Goal: Task Accomplishment & Management: Complete application form

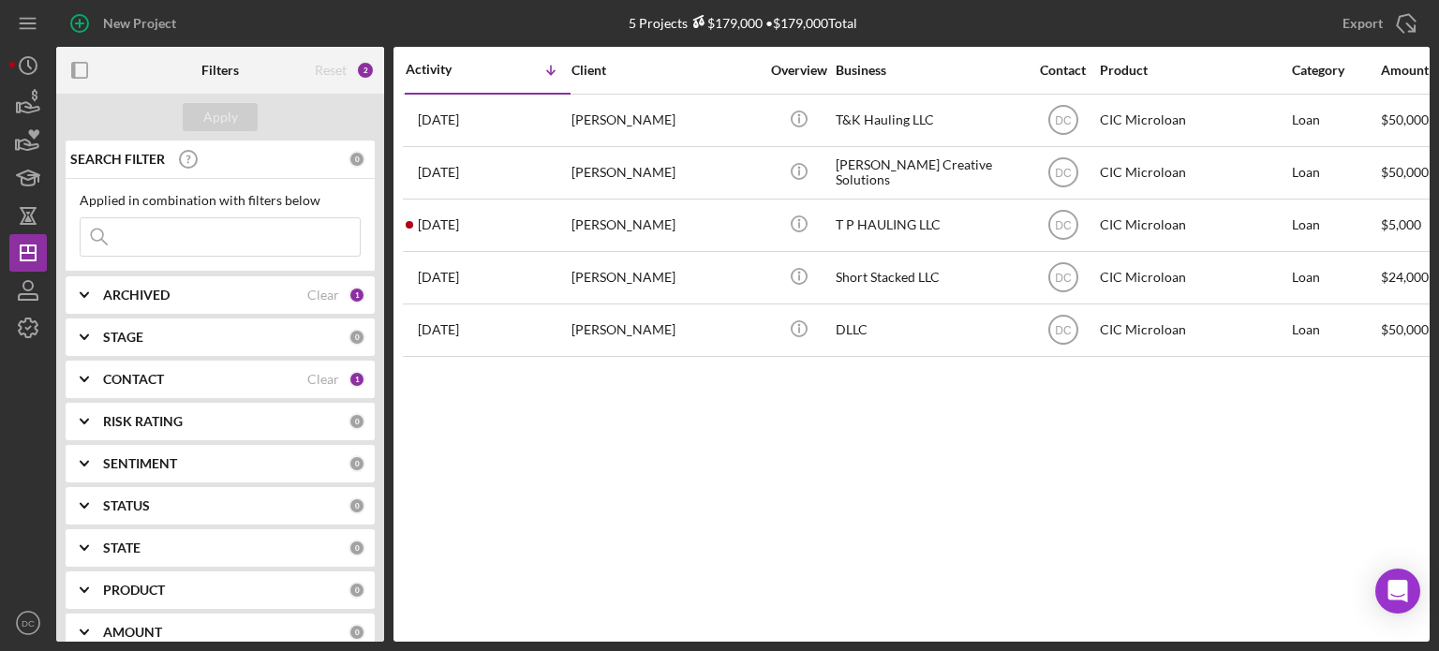
click at [161, 299] on b "ARCHIVED" at bounding box center [136, 295] width 67 height 15
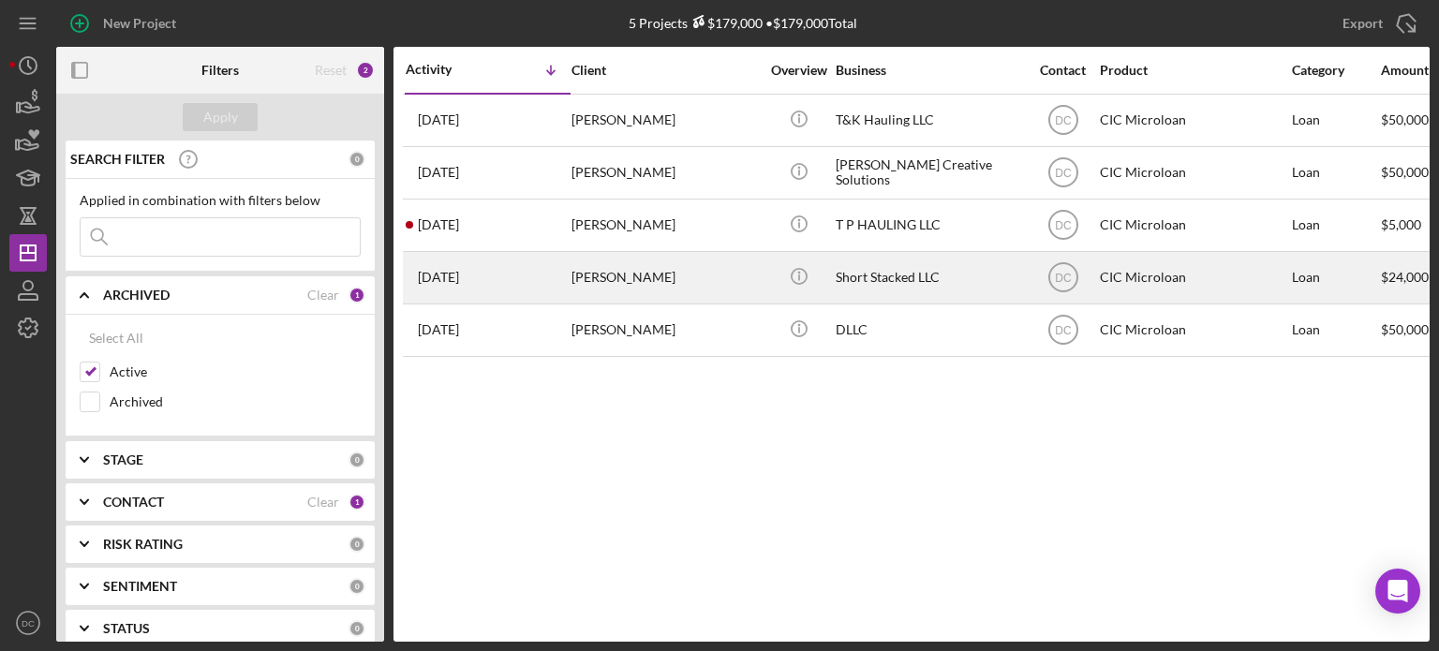
click at [514, 261] on div "3 weeks ago Erica Weatherford" at bounding box center [488, 278] width 164 height 50
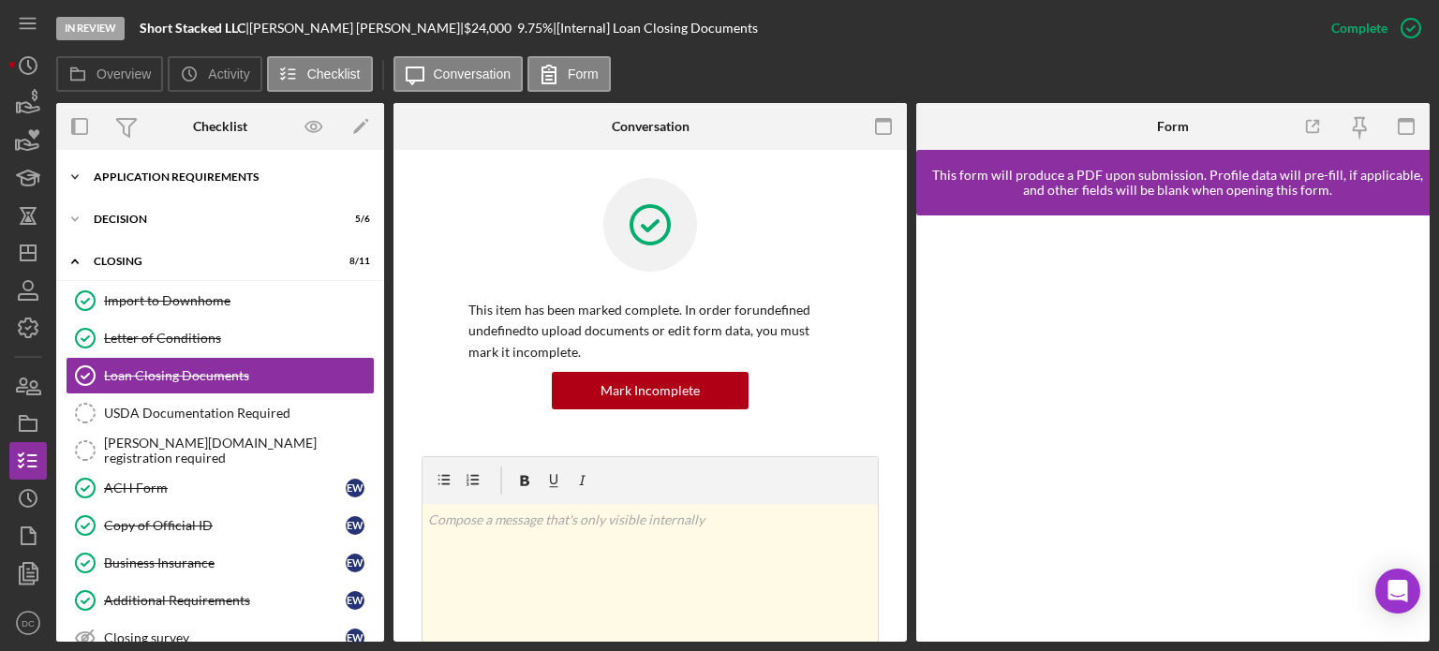
click at [150, 175] on div "APPLICATION REQUIREMENTS" at bounding box center [227, 176] width 267 height 11
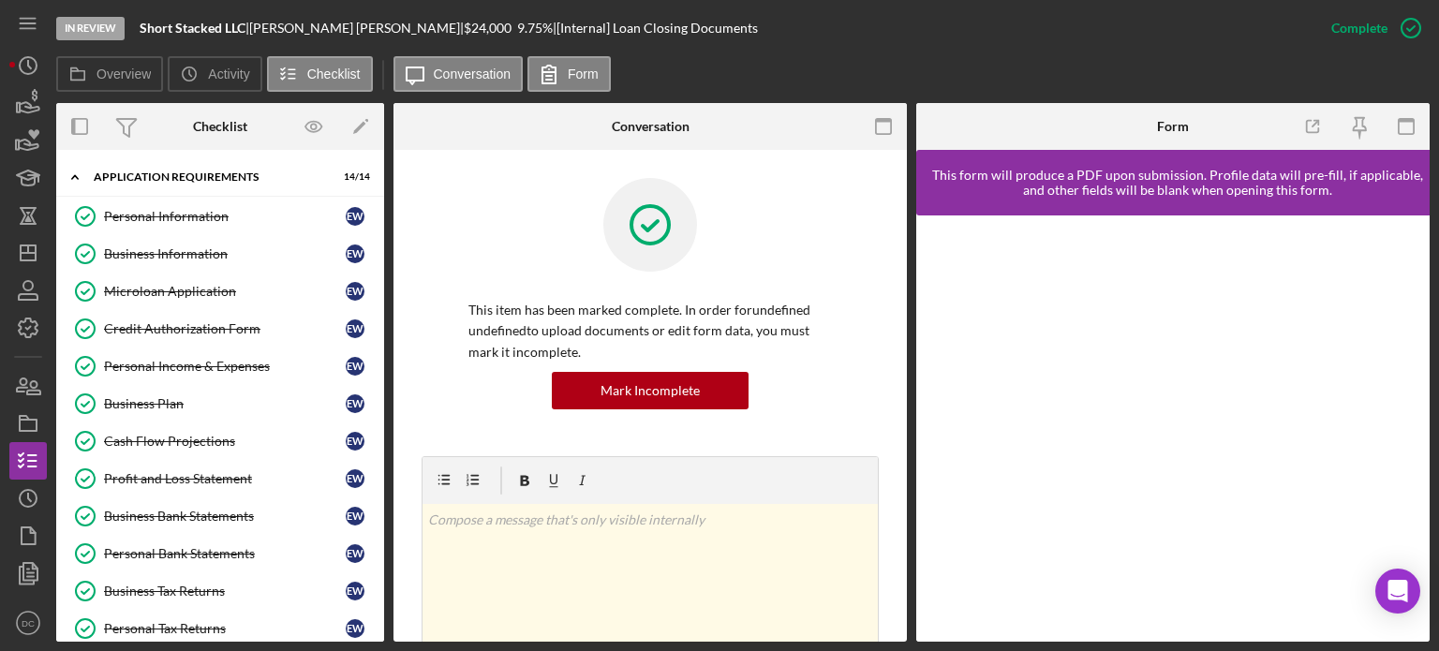
drag, startPoint x: 150, startPoint y: 175, endPoint x: 383, endPoint y: 442, distance: 354.7
click at [383, 442] on div "Icon/Expander APPLICATION REQUIREMENTS 14 / 14 Personal Information Personal In…" at bounding box center [220, 396] width 328 height 492
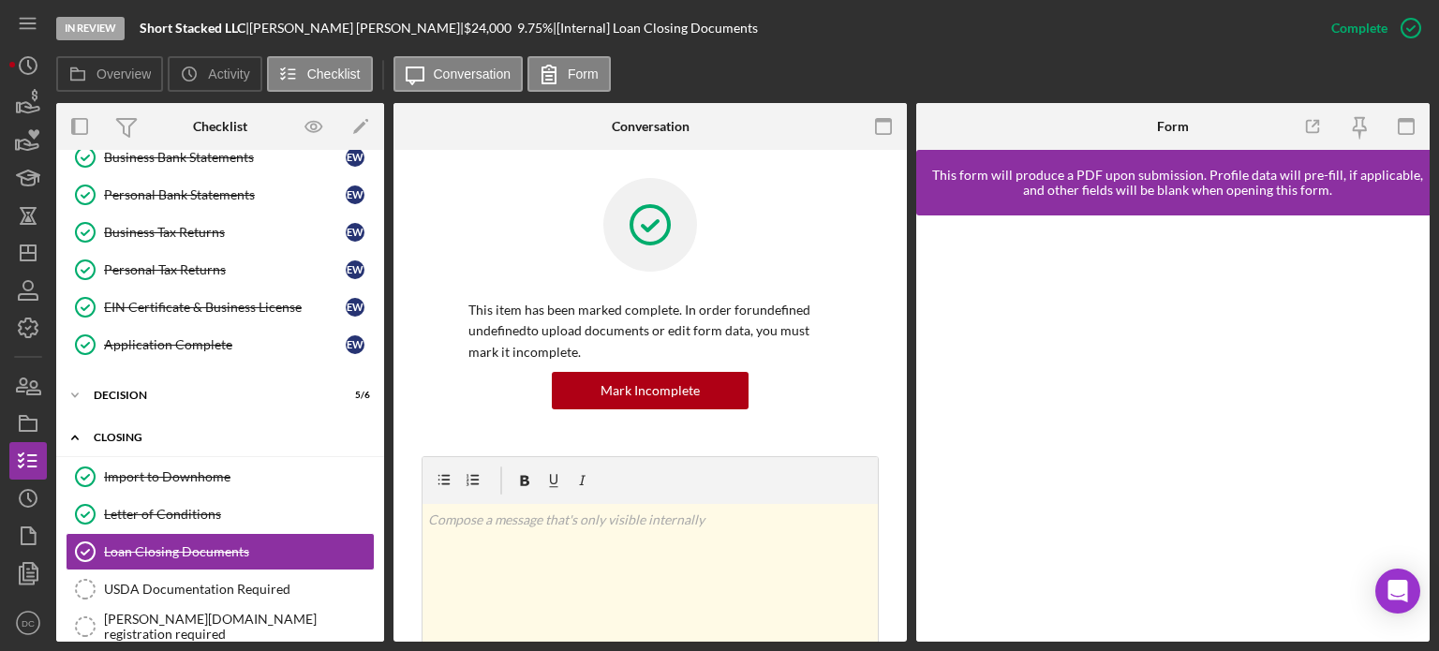
scroll to position [356, 0]
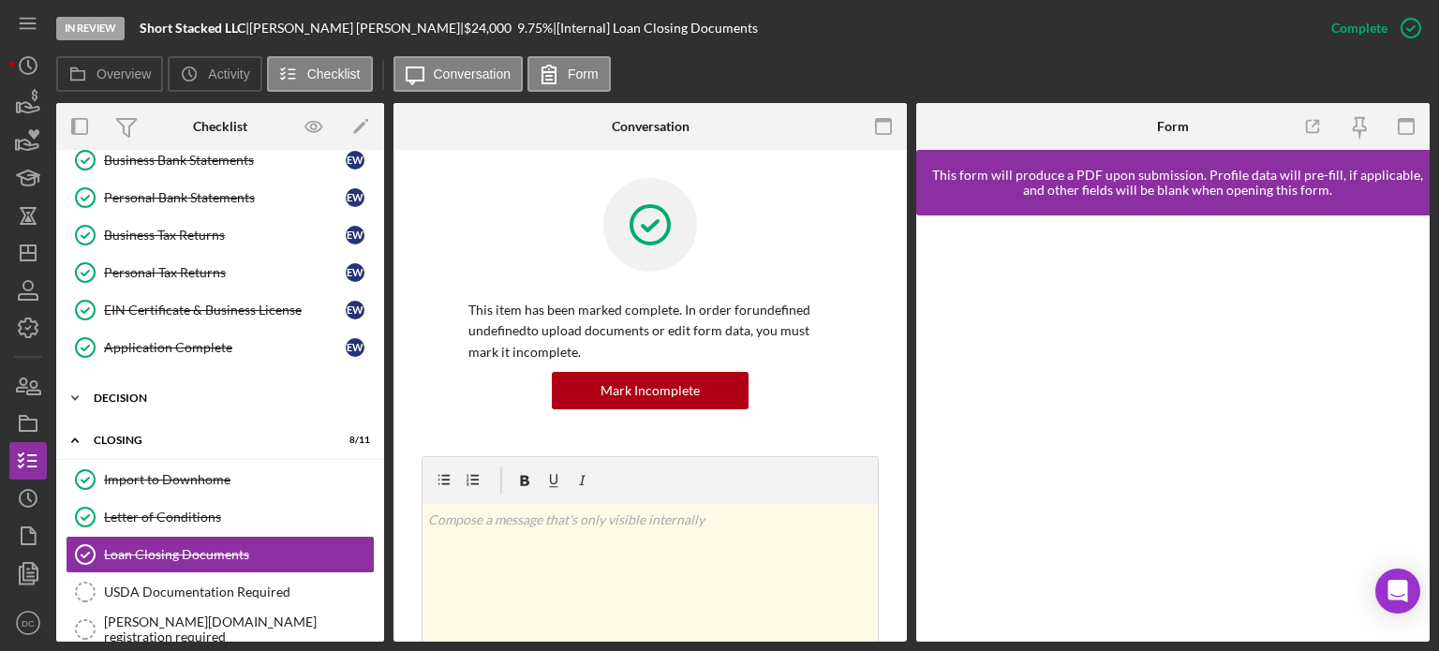
click at [142, 381] on div "Icon/Expander Decision 5 / 6" at bounding box center [220, 398] width 328 height 37
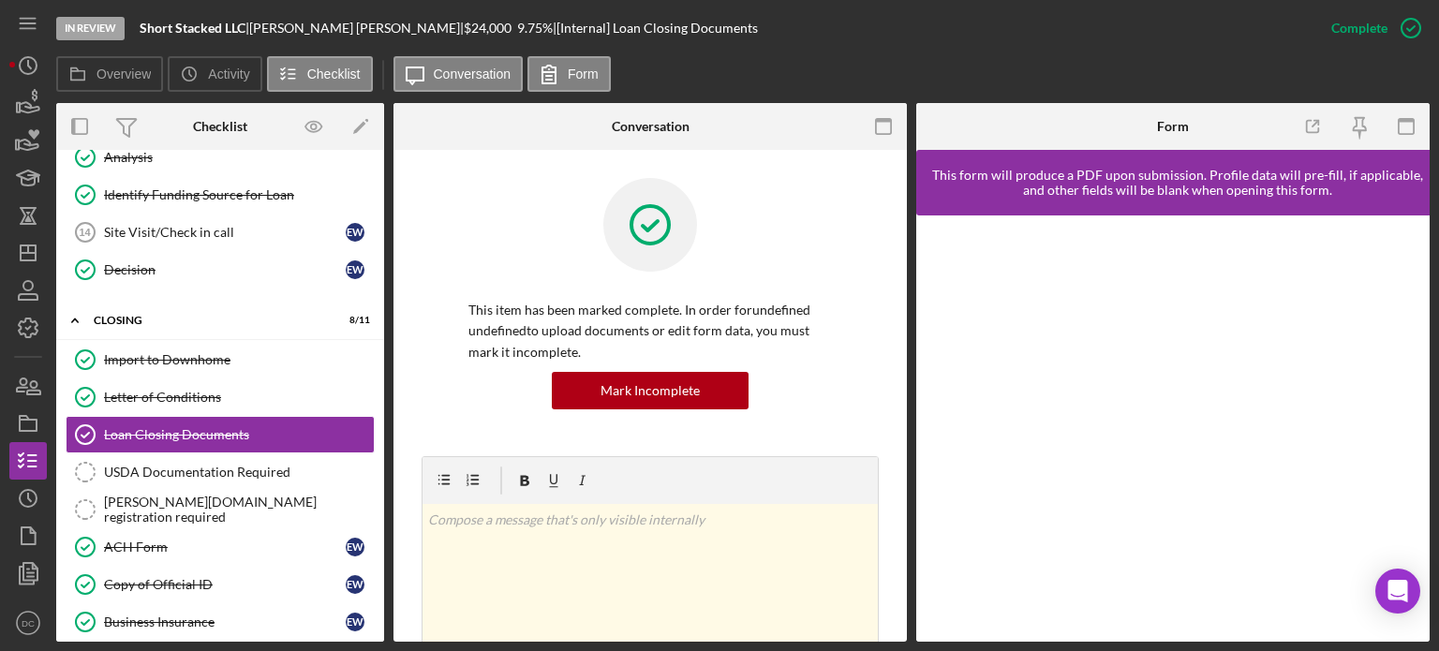
scroll to position [722, 0]
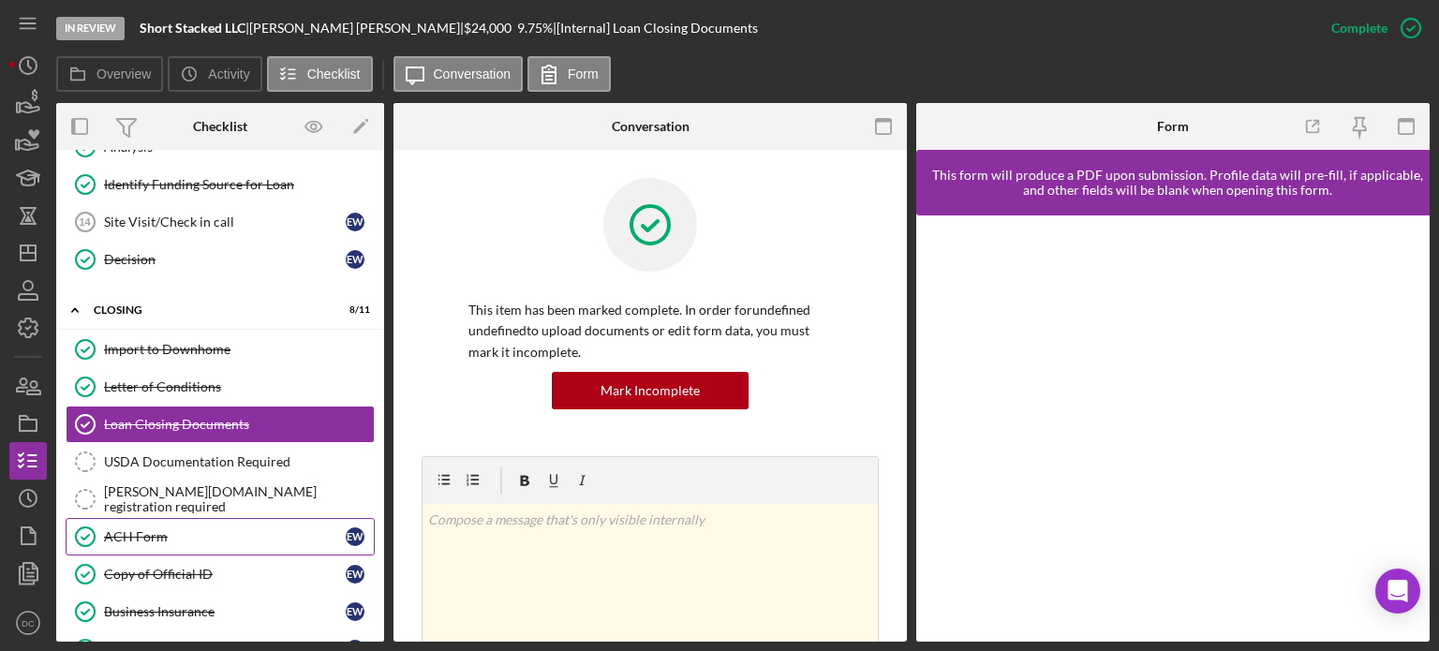
click at [280, 529] on div "ACH Form" at bounding box center [225, 536] width 242 height 15
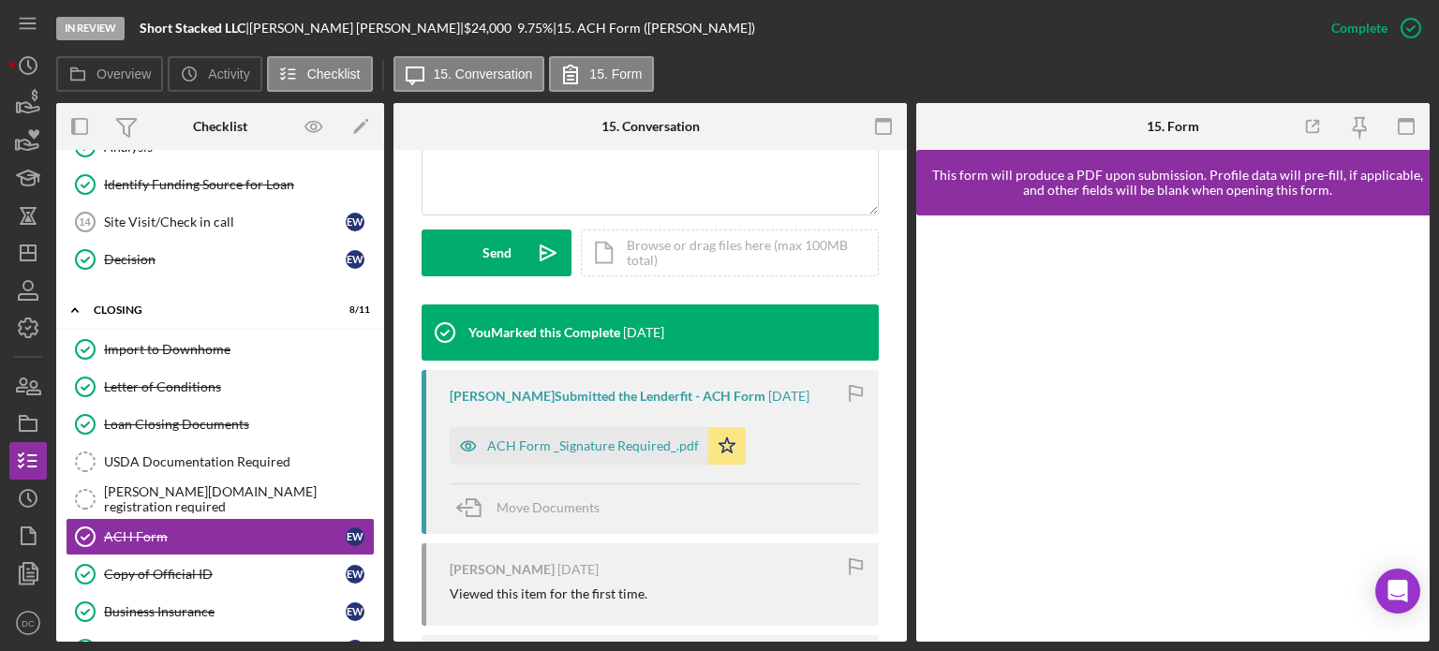
scroll to position [494, 0]
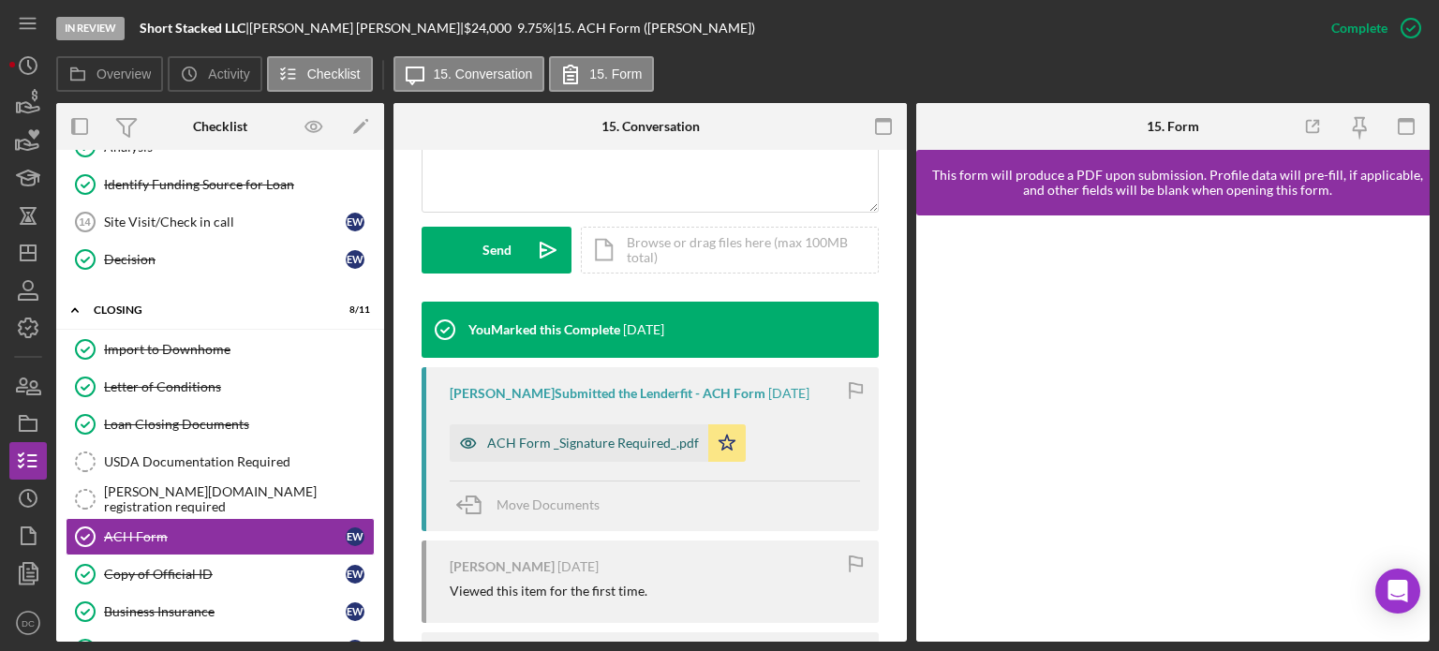
click at [627, 445] on div "ACH Form _Signature Required_.pdf" at bounding box center [593, 443] width 212 height 15
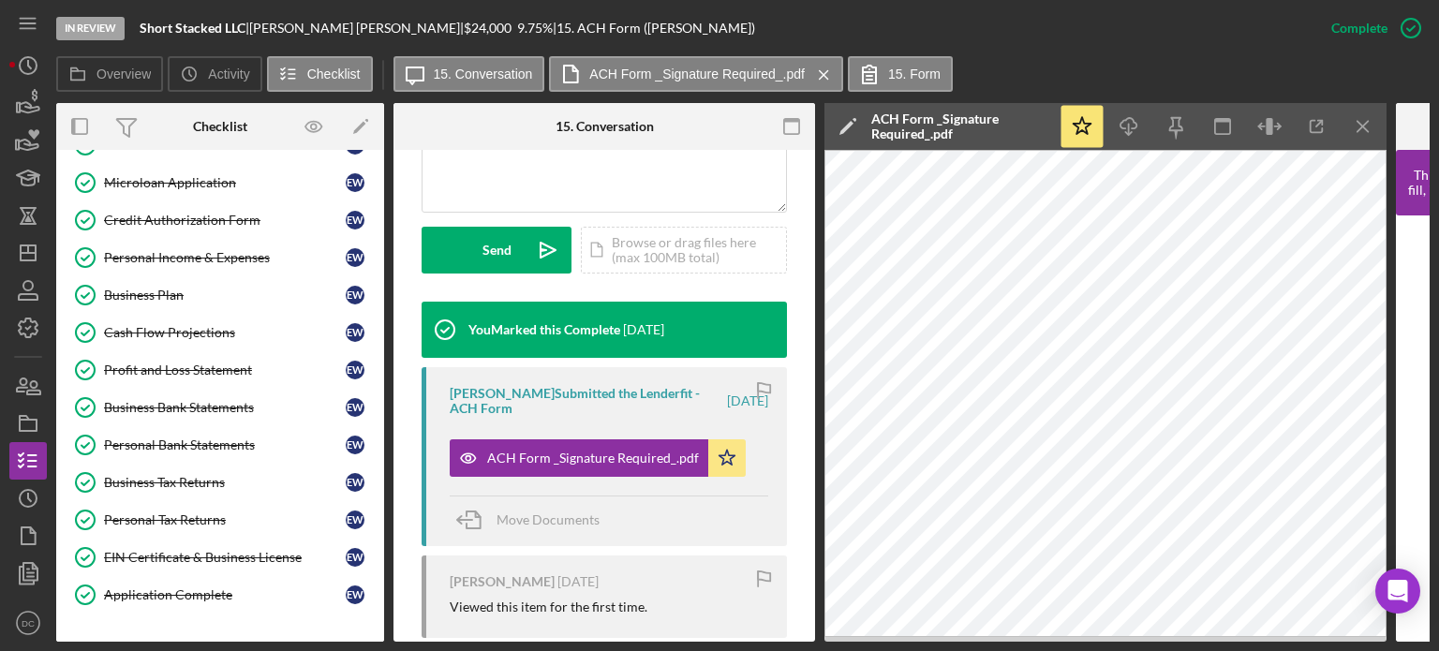
scroll to position [0, 0]
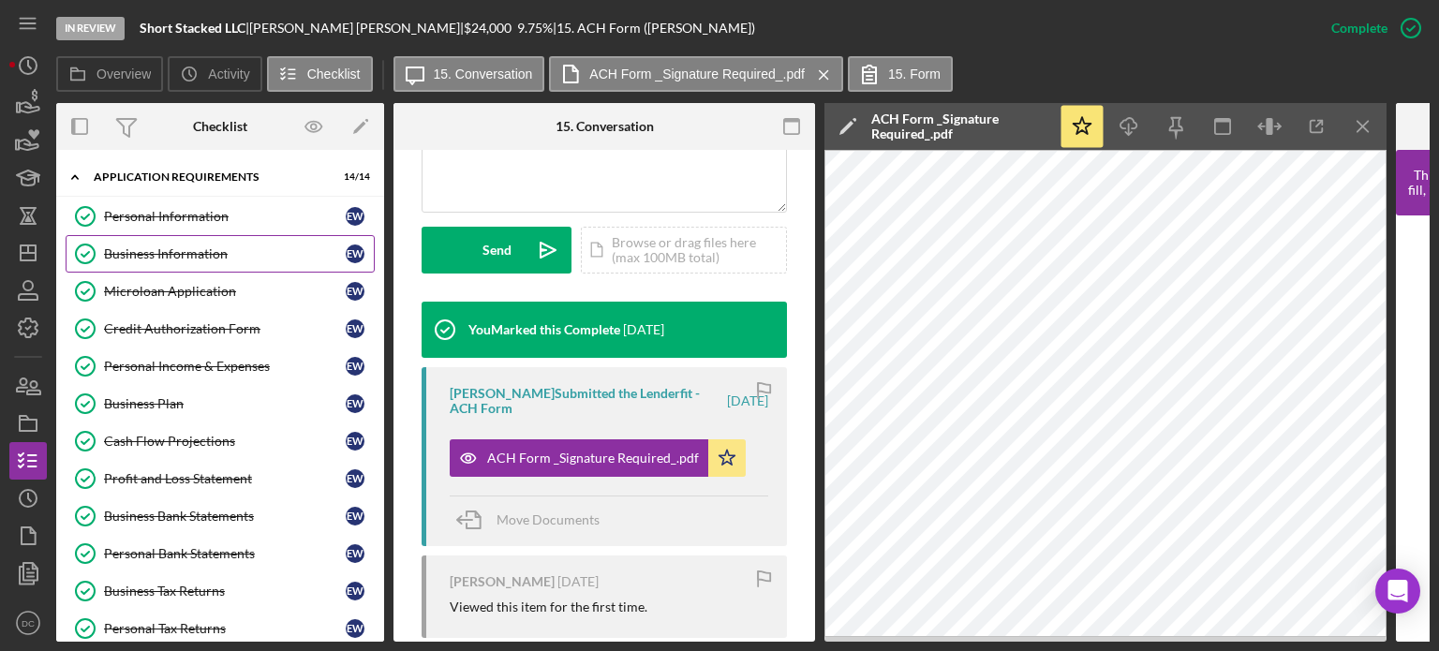
click at [195, 250] on div "Business Information" at bounding box center [225, 253] width 242 height 15
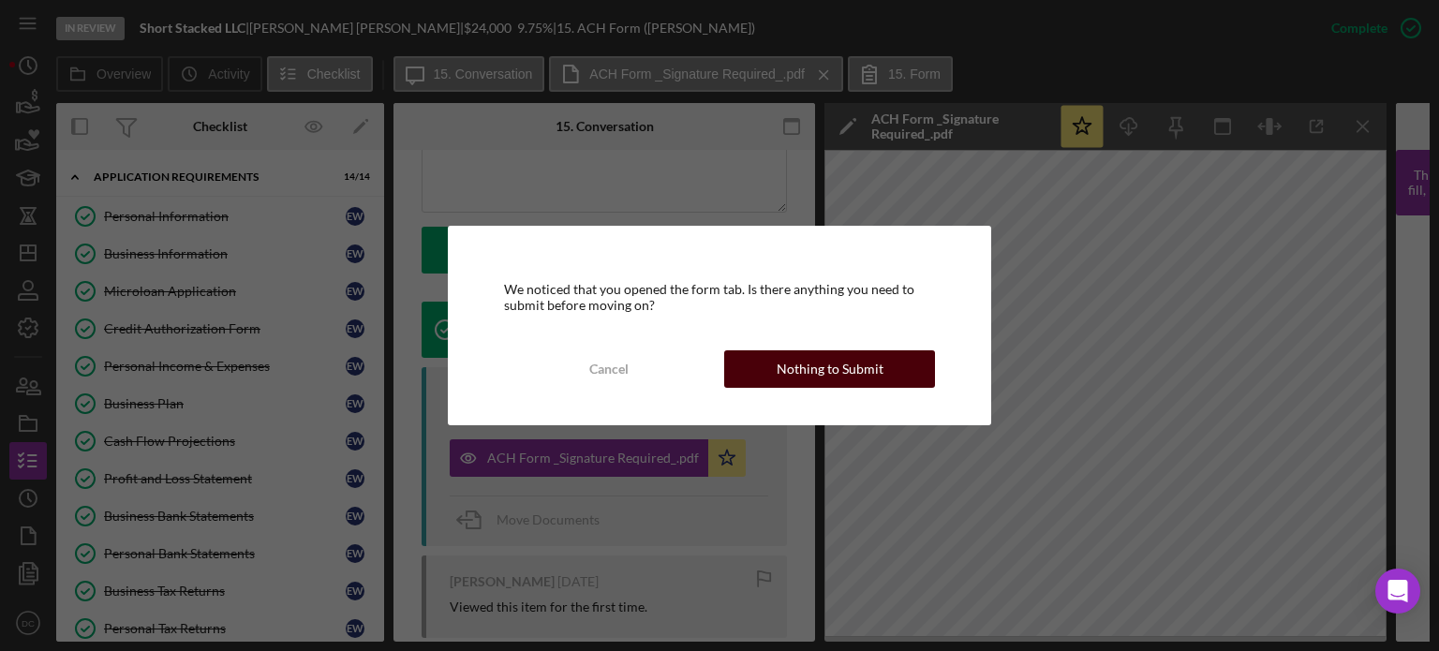
click at [765, 366] on button "Nothing to Submit" at bounding box center [829, 368] width 211 height 37
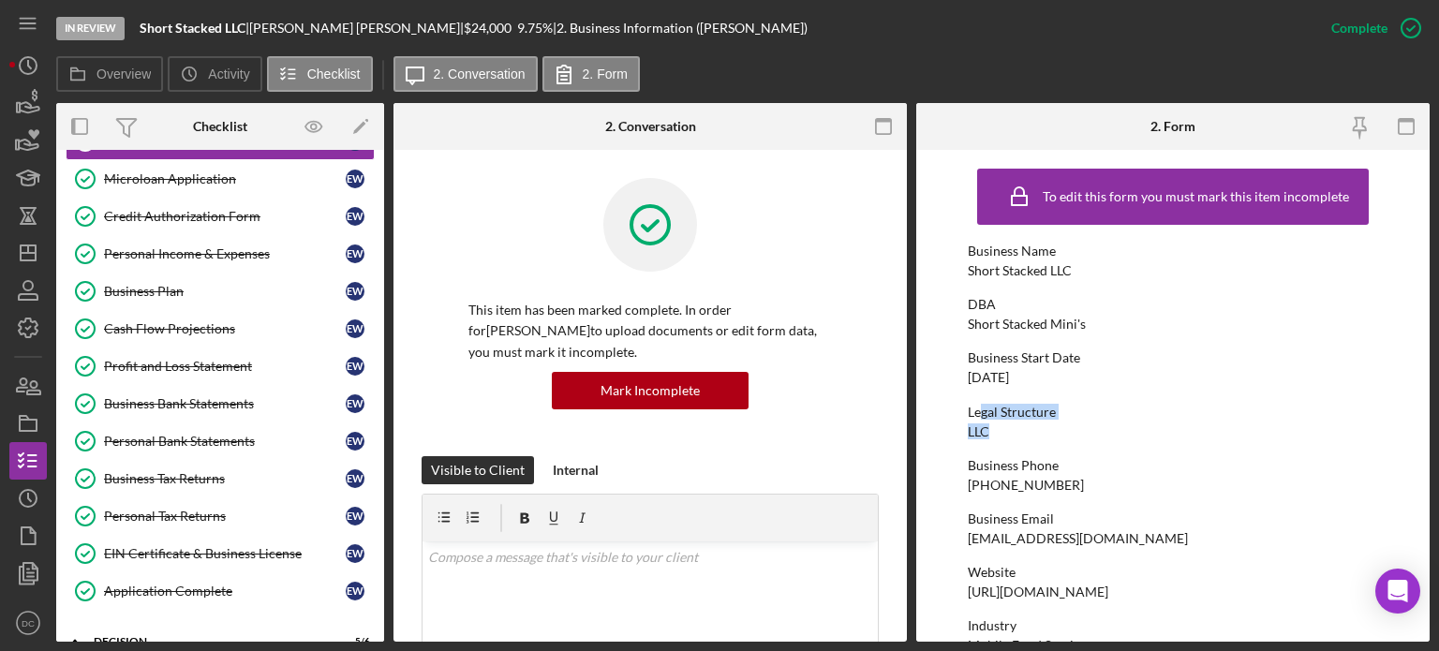
drag, startPoint x: 1006, startPoint y: 388, endPoint x: 1020, endPoint y: 438, distance: 51.6
click at [953, 300] on form "To edit this form you must mark this item incomplete Business Name Short Stacke…" at bounding box center [1174, 396] width 514 height 492
click at [194, 216] on div "Credit Authorization Form" at bounding box center [225, 216] width 242 height 15
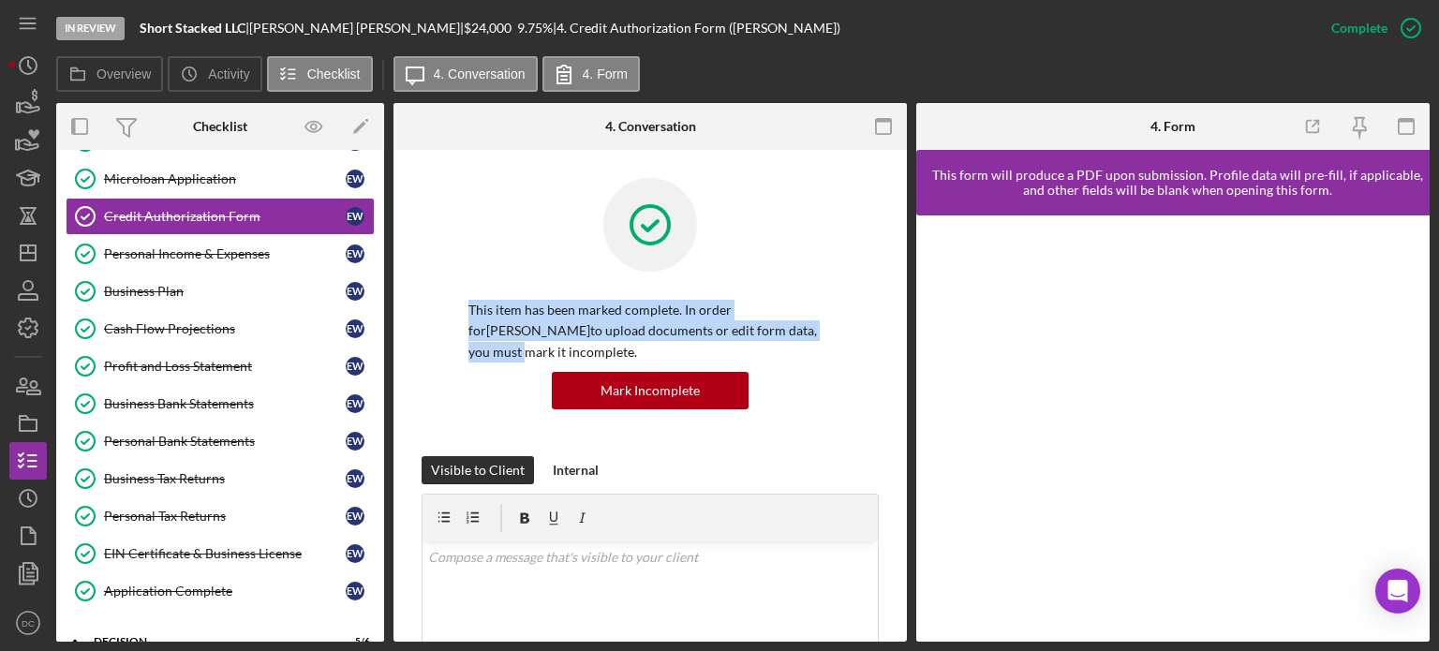
drag, startPoint x: 907, startPoint y: 261, endPoint x: 907, endPoint y: 323, distance: 61.9
click at [907, 323] on div "Overview Internal Workflow Stage In Review Icon/Dropdown Arrow Archive (can una…" at bounding box center [743, 372] width 1374 height 539
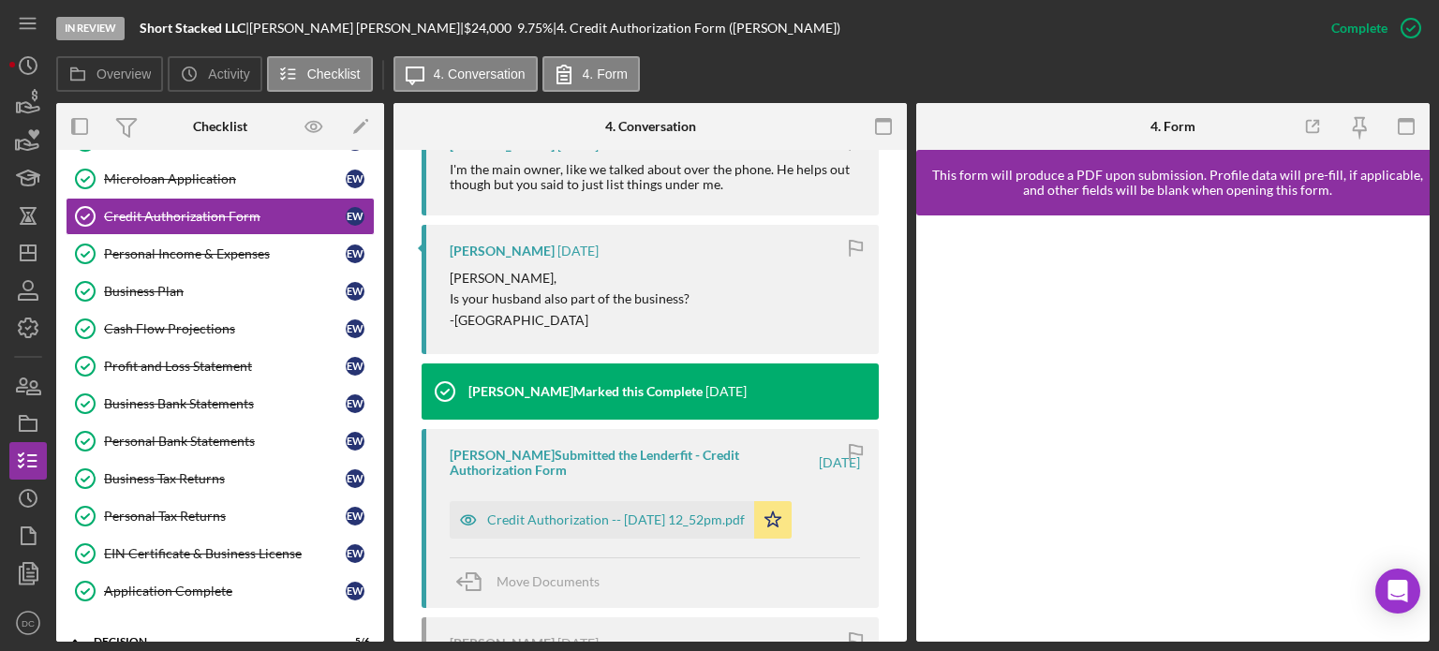
scroll to position [847, 0]
click at [687, 512] on div "Credit Authorization -- 2025-07-21 12_52pm.pdf" at bounding box center [616, 519] width 258 height 15
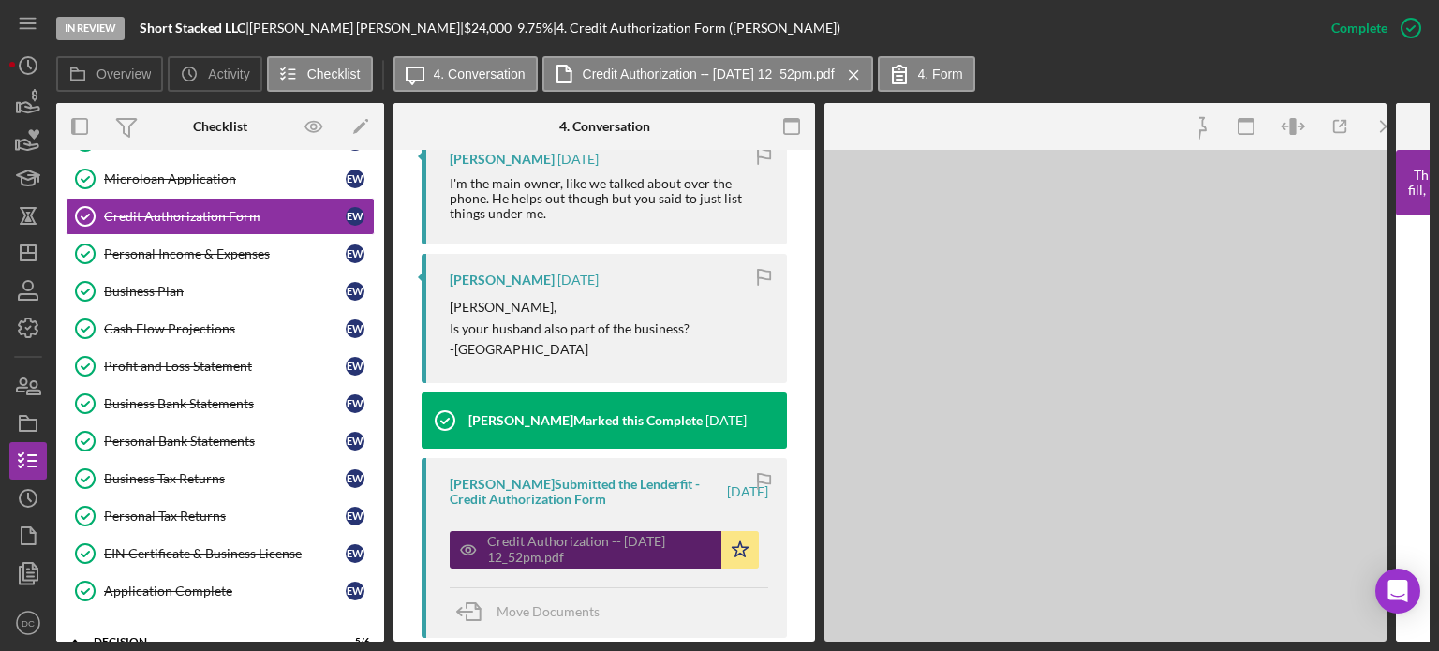
scroll to position [862, 0]
